Goal: Task Accomplishment & Management: Use online tool/utility

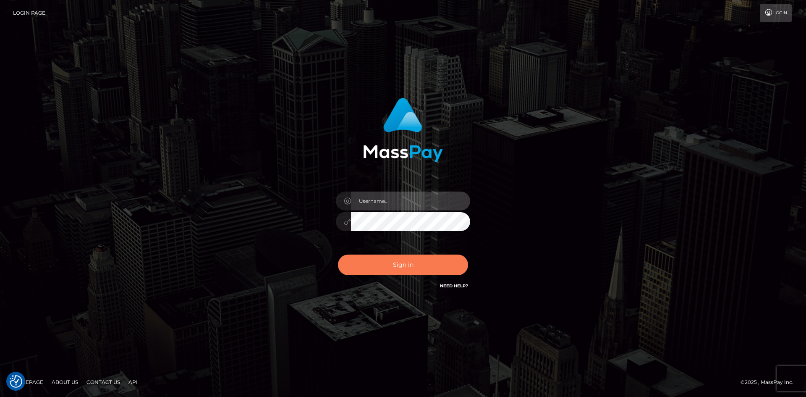
type input "hello.feetfinder"
click at [393, 267] on button "Sign in" at bounding box center [403, 264] width 130 height 21
type input "hello.feetfinder"
click at [394, 262] on button "Sign in" at bounding box center [403, 264] width 130 height 21
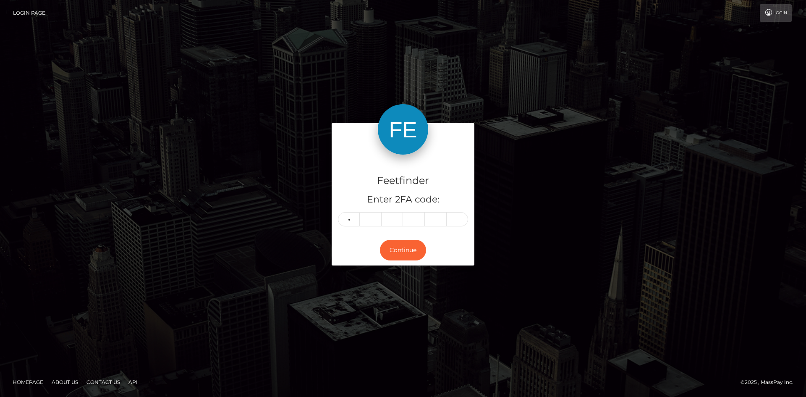
type input "0"
type input "6"
type input "2"
type input "3"
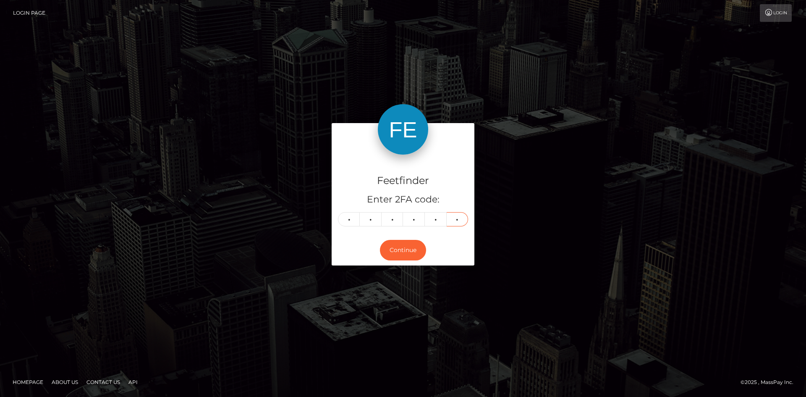
type input "9"
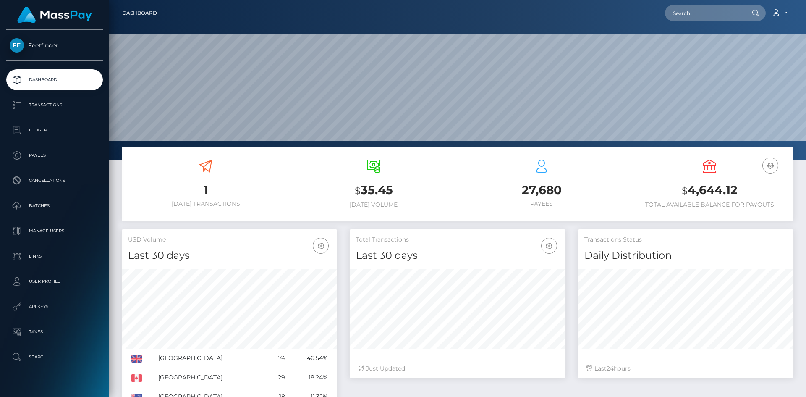
scroll to position [149, 216]
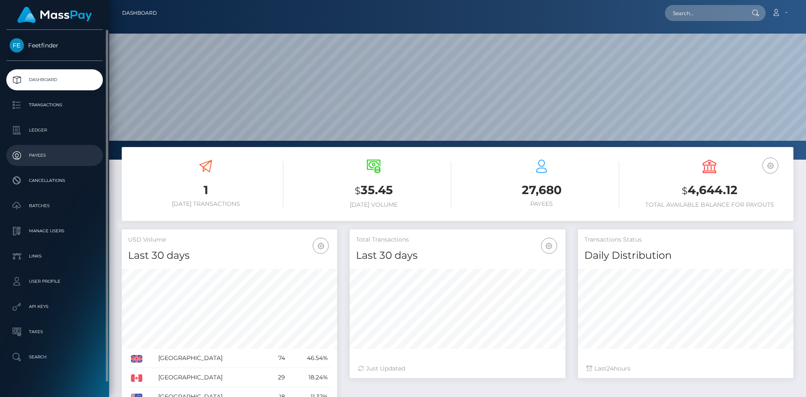
click at [59, 153] on p "Payees" at bounding box center [55, 155] width 90 height 13
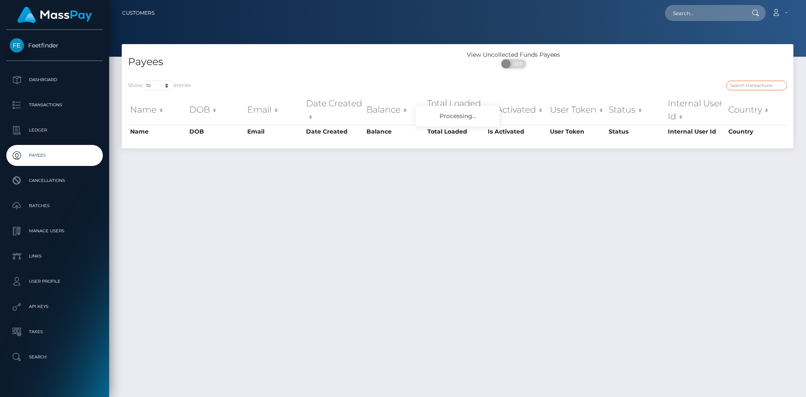
click at [743, 86] on input "search" at bounding box center [756, 86] width 61 height 10
paste input "eba9488d-6d15-11f0-87f1-0266f44cc279"
type input "eba9488d-6d15-11f0-87f1-0266f44cc279"
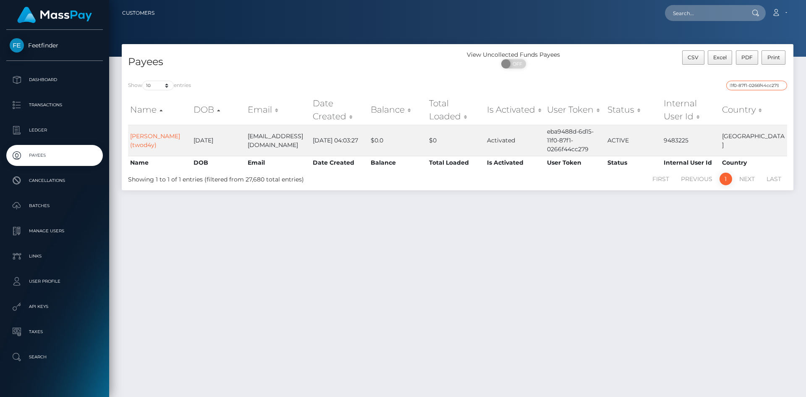
scroll to position [0, 0]
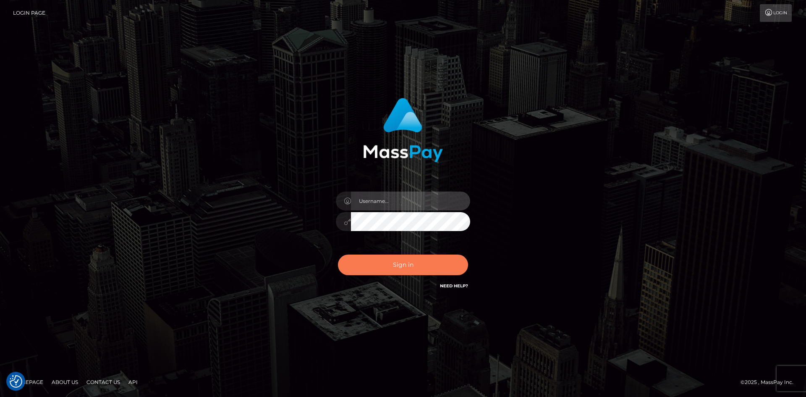
type input "hello.feetfinder"
click at [409, 273] on button "Sign in" at bounding box center [403, 264] width 130 height 21
type input "hello.feetfinder"
click at [412, 263] on button "Sign in" at bounding box center [403, 264] width 130 height 21
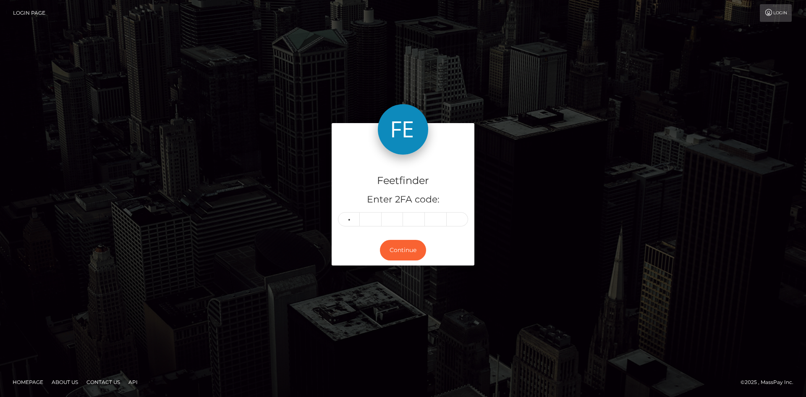
type input "9"
type input "7"
type input "6"
type input "2"
type input "4"
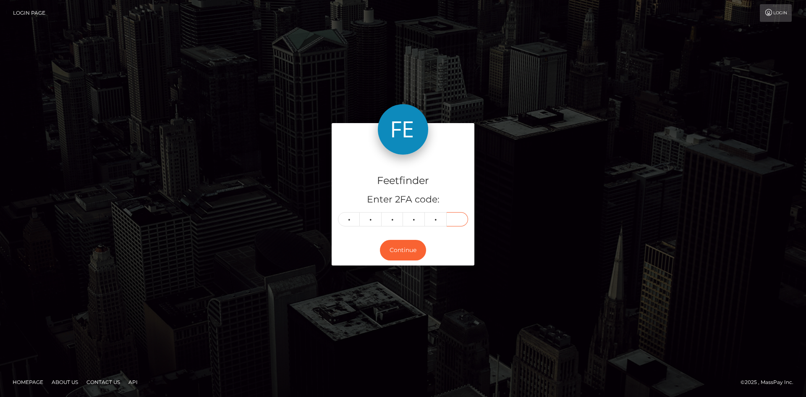
type input "3"
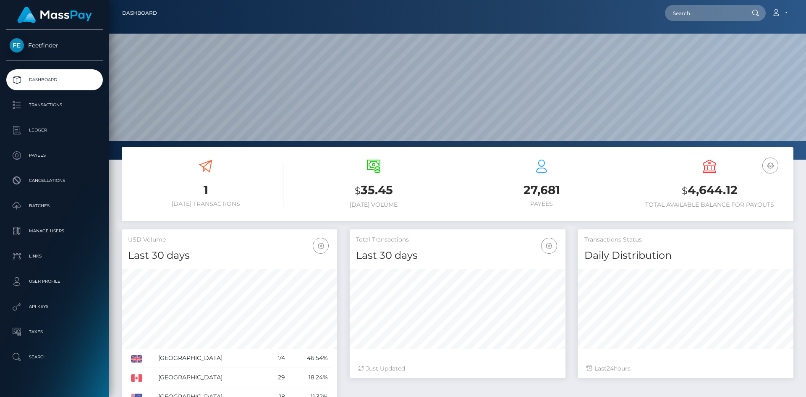
scroll to position [149, 216]
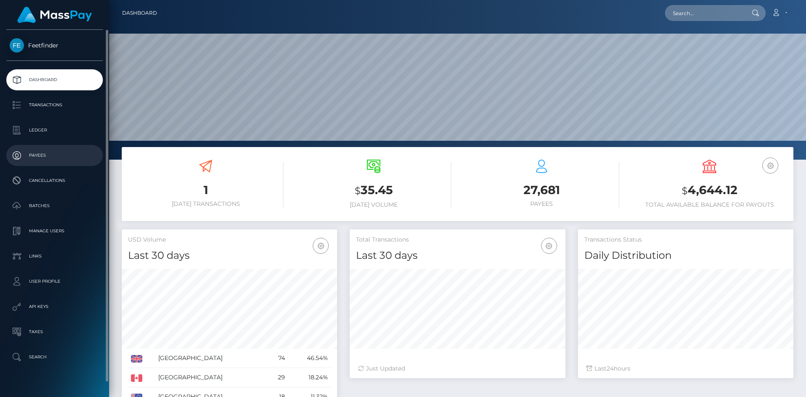
click at [42, 160] on p "Payees" at bounding box center [55, 155] width 90 height 13
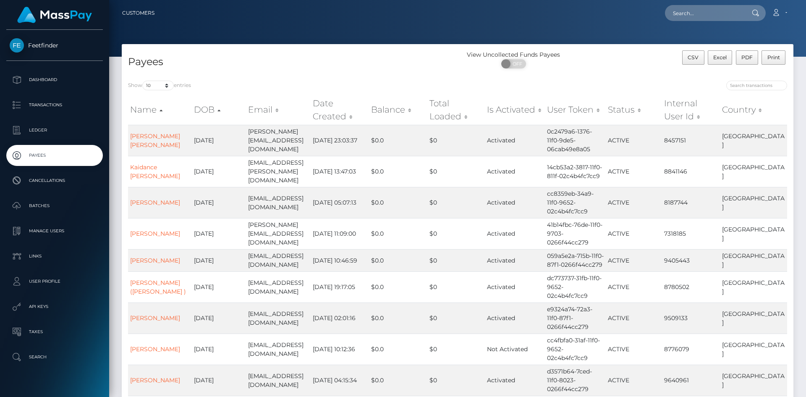
click at [751, 91] on div at bounding box center [625, 87] width 323 height 12
click at [751, 84] on input "search" at bounding box center [756, 86] width 61 height 10
paste input "3356d36b-7c1e-11f0-8023-0266f44cc279"
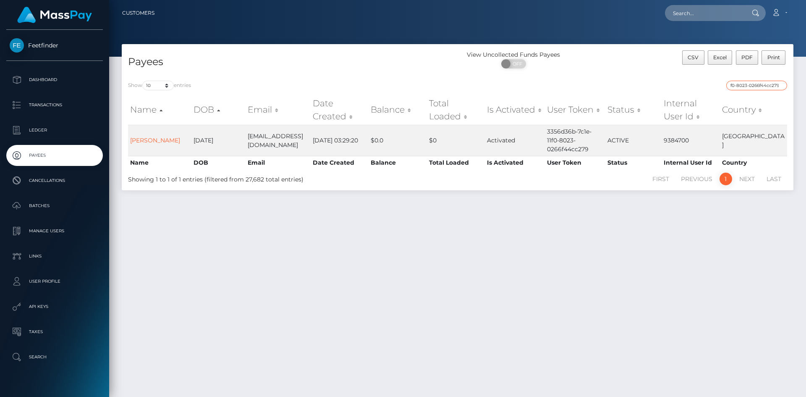
type input "3356d36b-7c1e-11f0-8023-0266f44cc279"
